Goal: Communication & Community: Share content

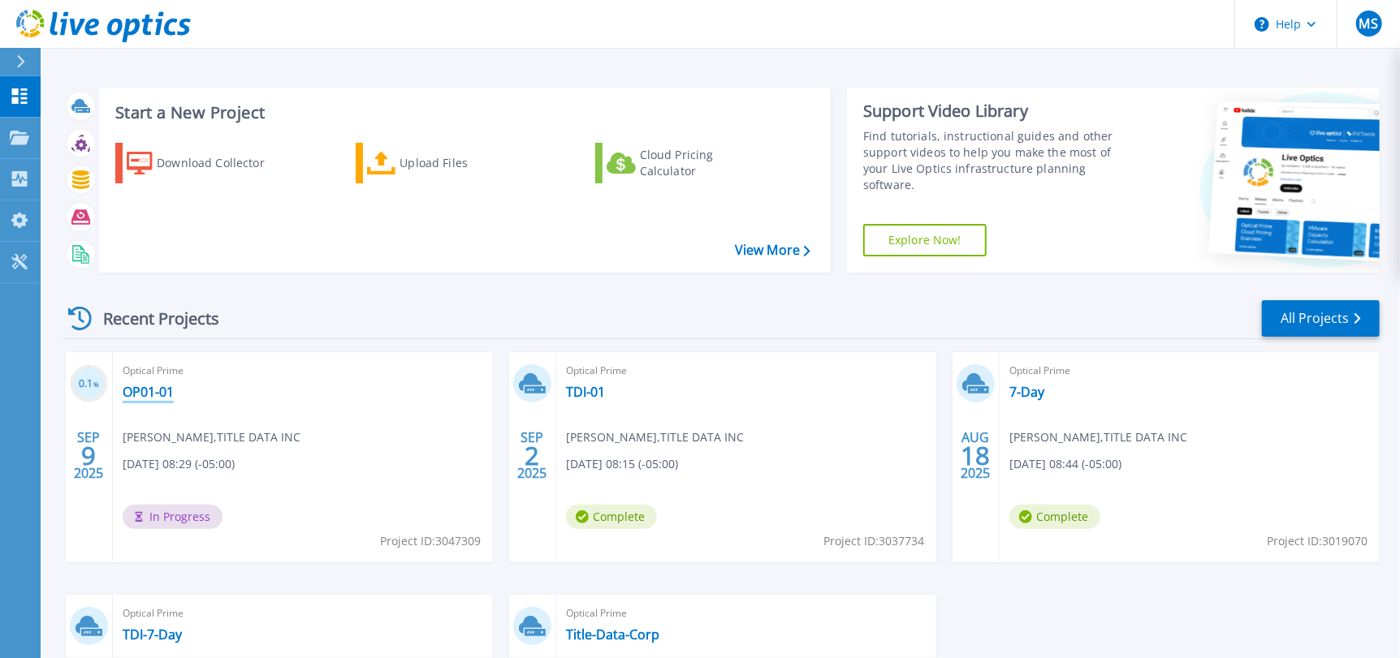
click at [154, 394] on link "OP01-01" at bounding box center [148, 392] width 51 height 16
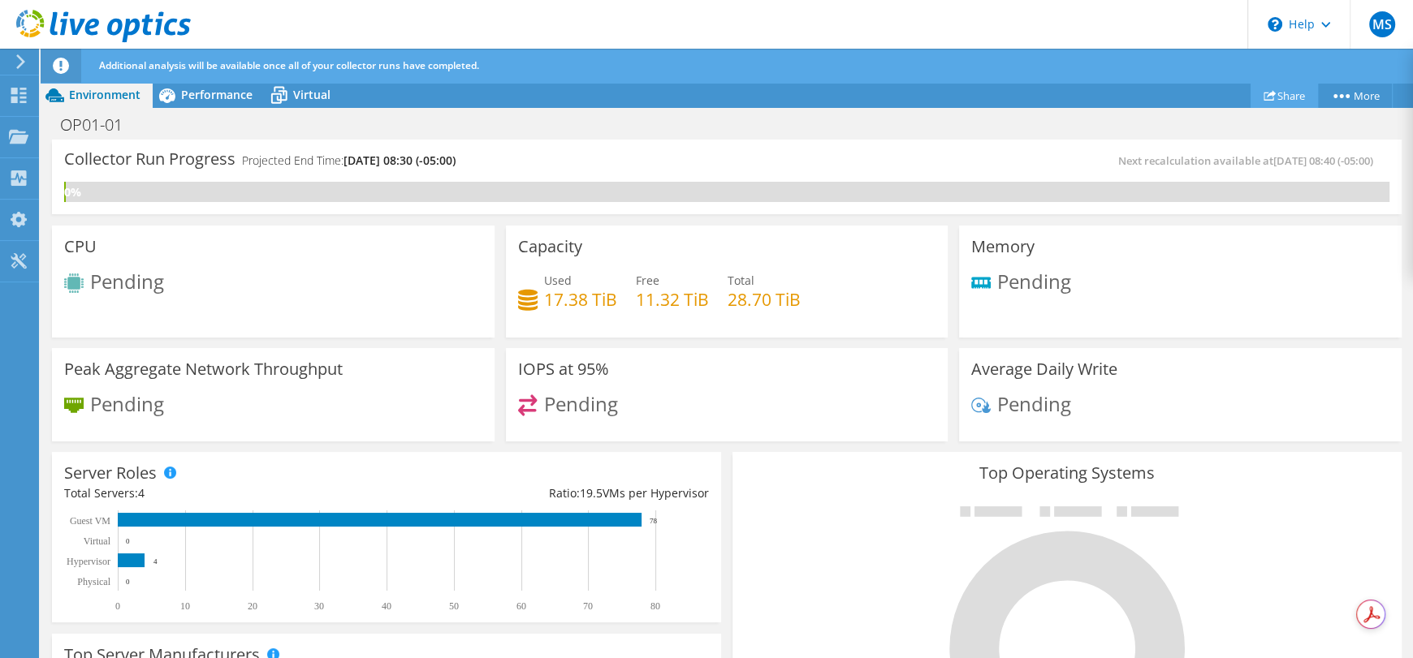
click at [1264, 94] on use at bounding box center [1269, 95] width 12 height 11
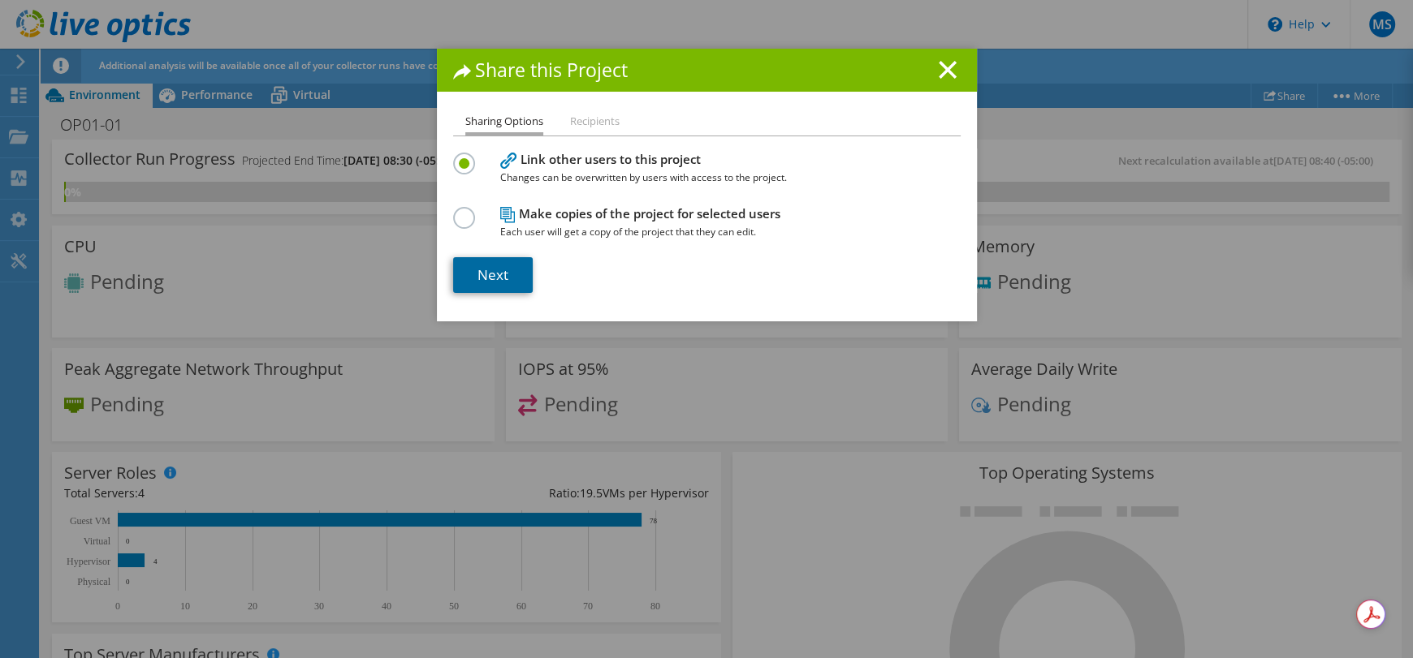
click at [490, 276] on link "Next" at bounding box center [493, 275] width 80 height 36
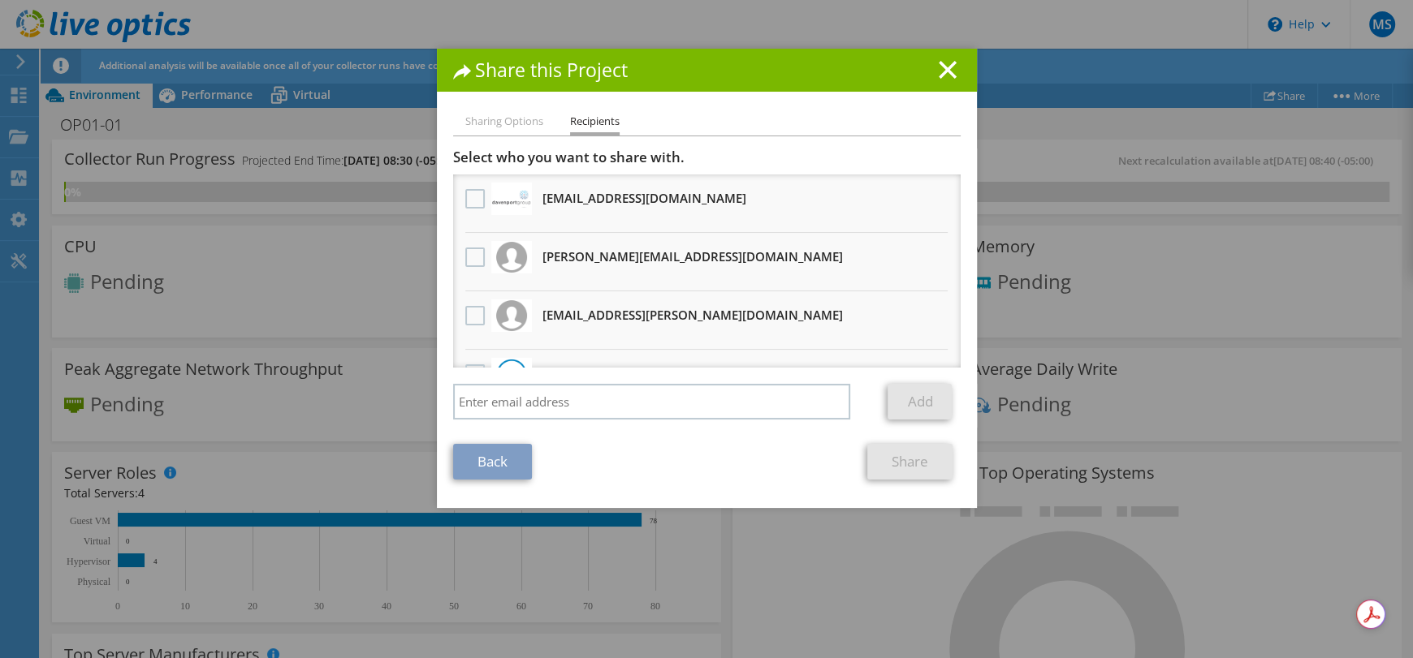
click at [576, 192] on h3 "[EMAIL_ADDRESS][DOMAIN_NAME] Will receive an anonymous copy" at bounding box center [644, 198] width 204 height 26
click at [471, 196] on label at bounding box center [477, 198] width 24 height 19
click at [0, 0] on input "checkbox" at bounding box center [0, 0] width 0 height 0
click at [896, 458] on link "Share" at bounding box center [909, 462] width 85 height 36
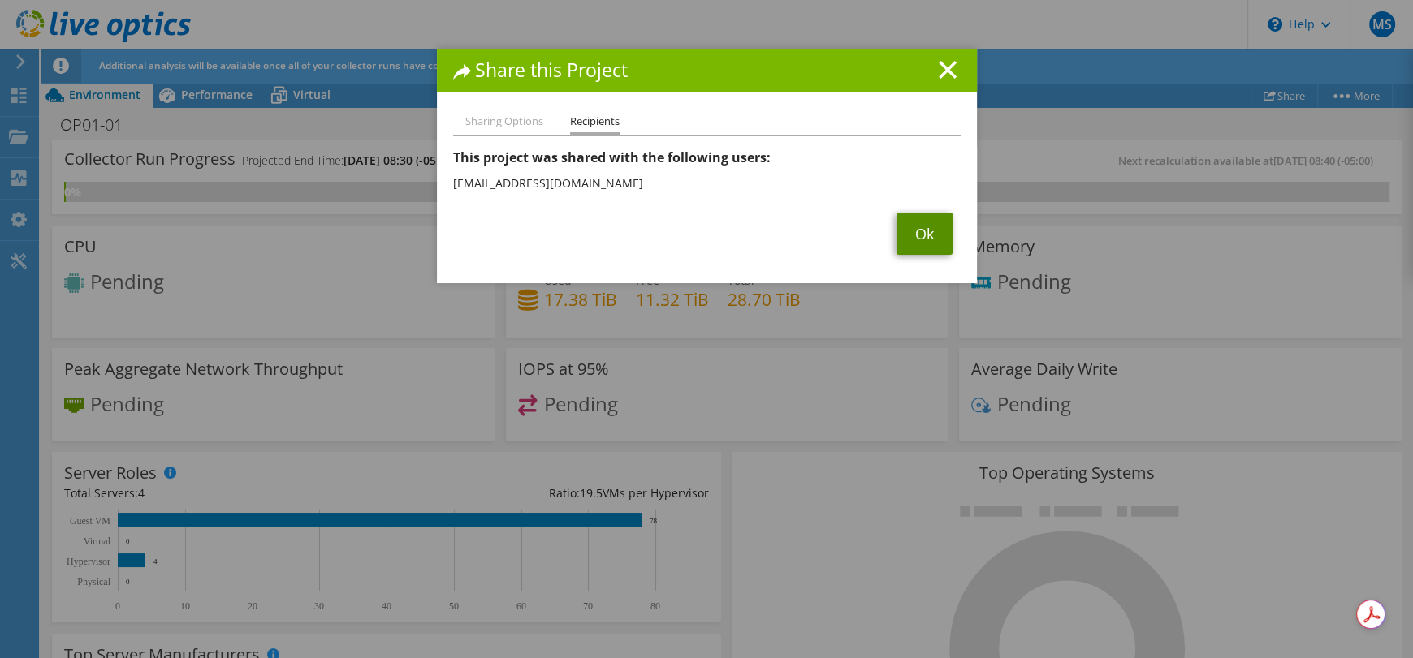
click at [924, 240] on link "Ok" at bounding box center [924, 234] width 56 height 42
